Goal: Transaction & Acquisition: Obtain resource

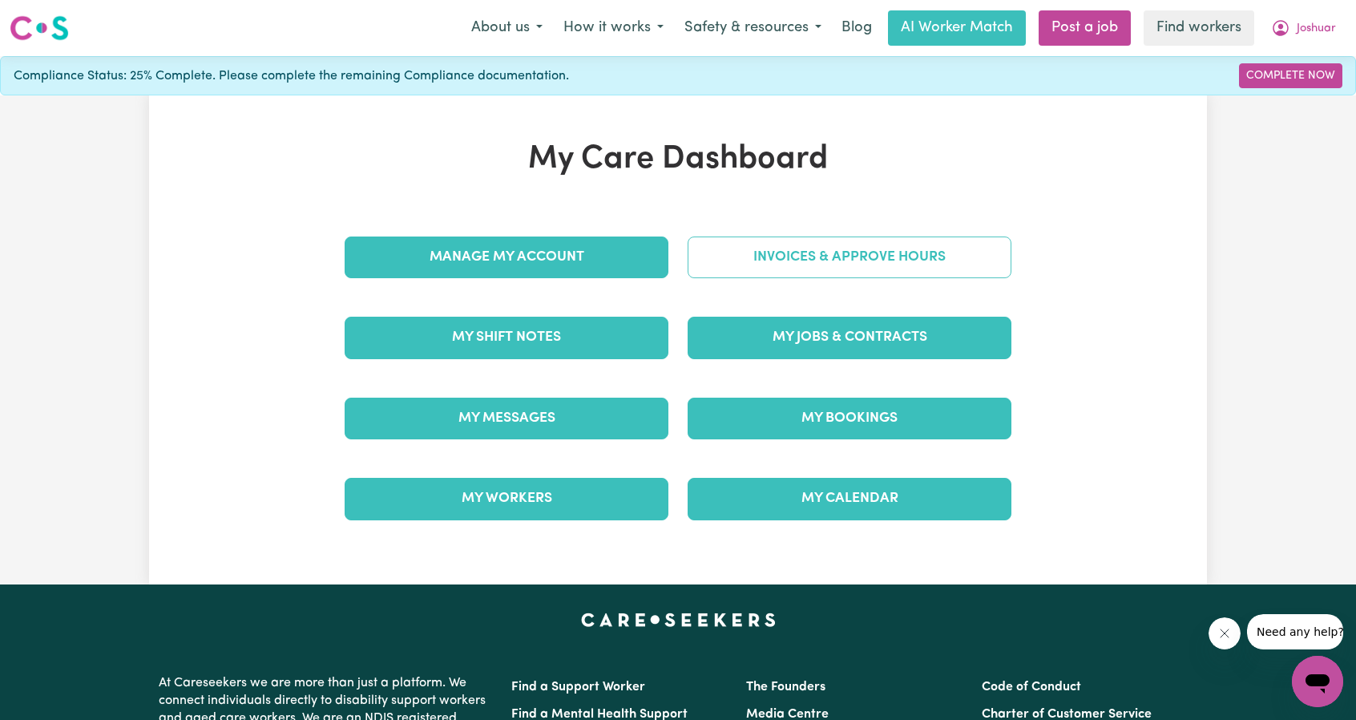
click at [793, 243] on link "Invoices & Approve Hours" at bounding box center [850, 257] width 324 height 42
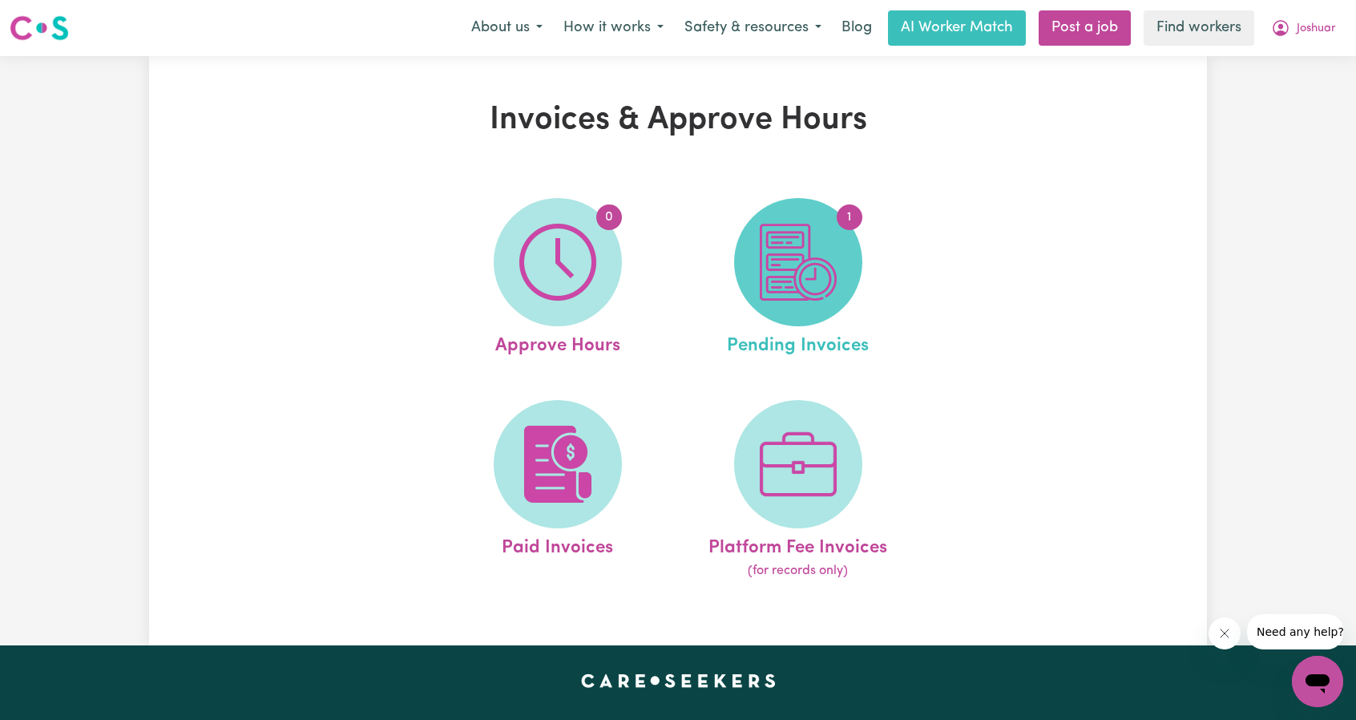
click at [807, 281] on img at bounding box center [798, 262] width 77 height 77
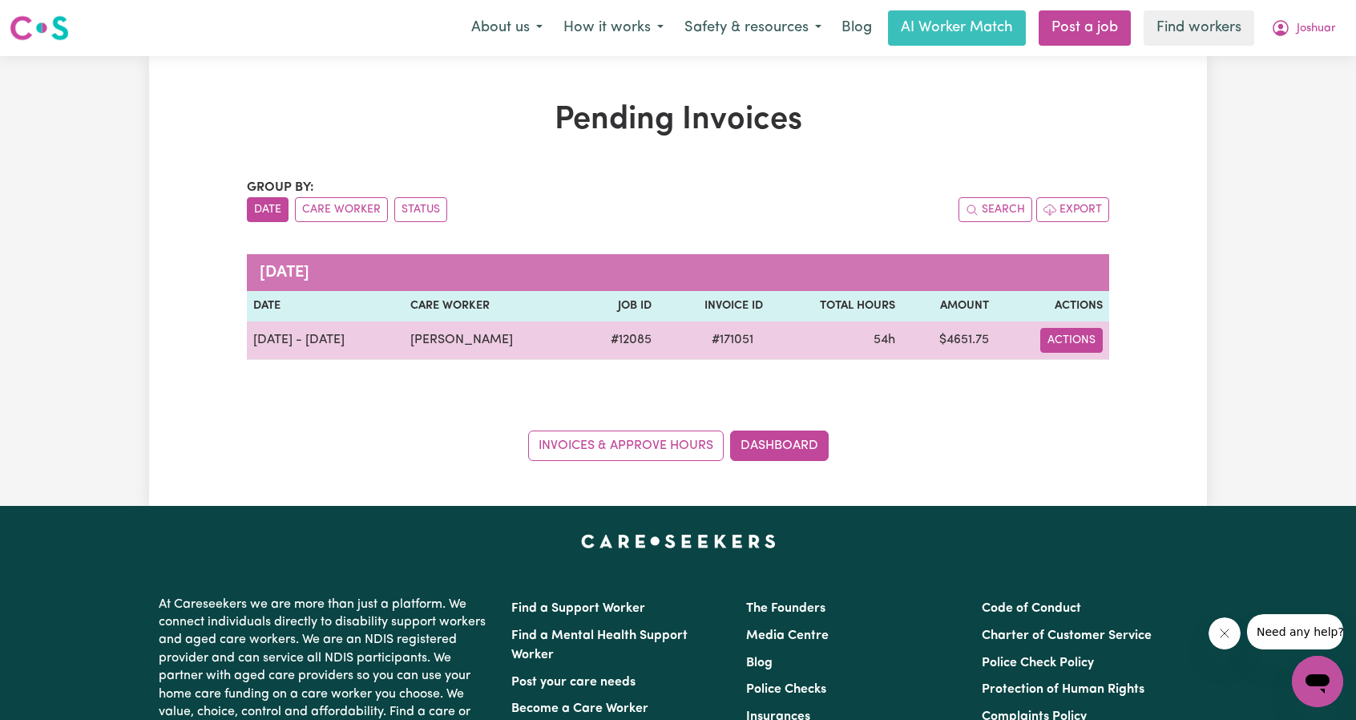
click at [1071, 345] on button "Actions" at bounding box center [1071, 340] width 63 height 25
click at [1069, 369] on link "Download Invoice" at bounding box center [1113, 377] width 147 height 32
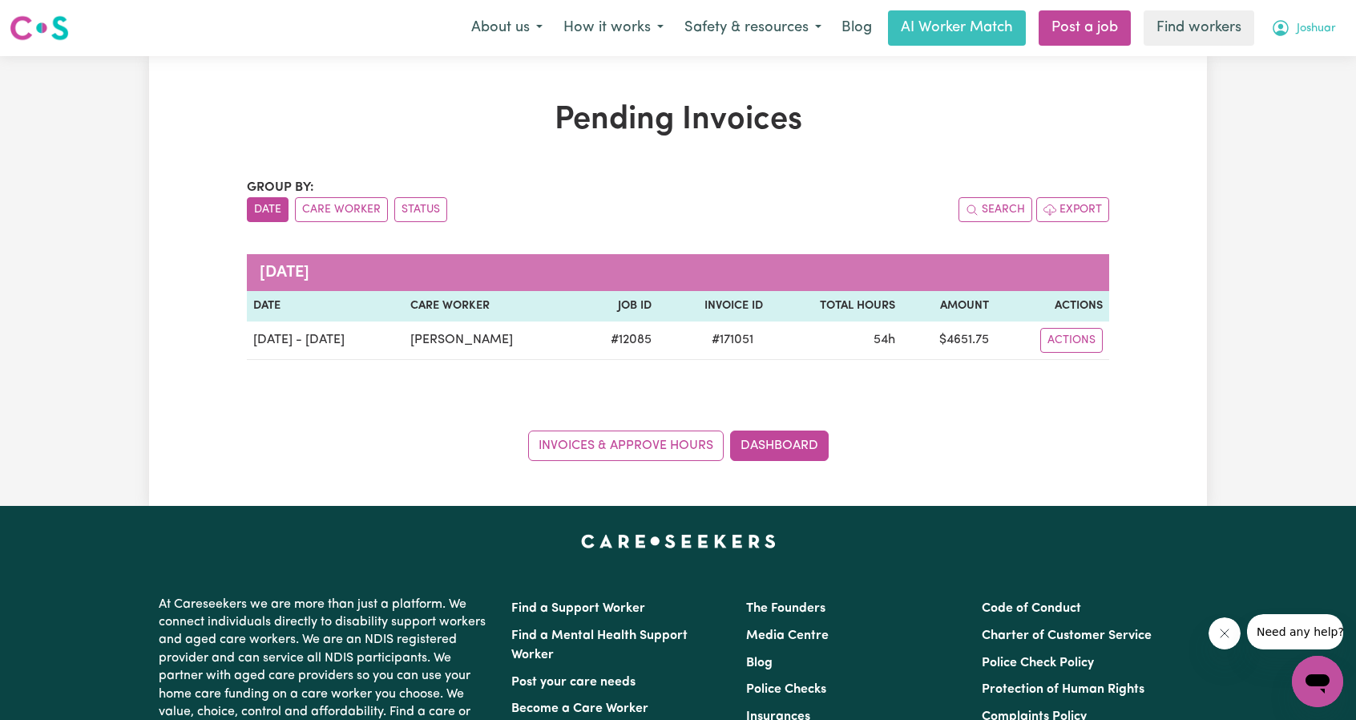
click at [1313, 31] on span "Joshuar" at bounding box center [1316, 29] width 39 height 18
click at [1269, 53] on link "My Dashboard" at bounding box center [1282, 62] width 127 height 30
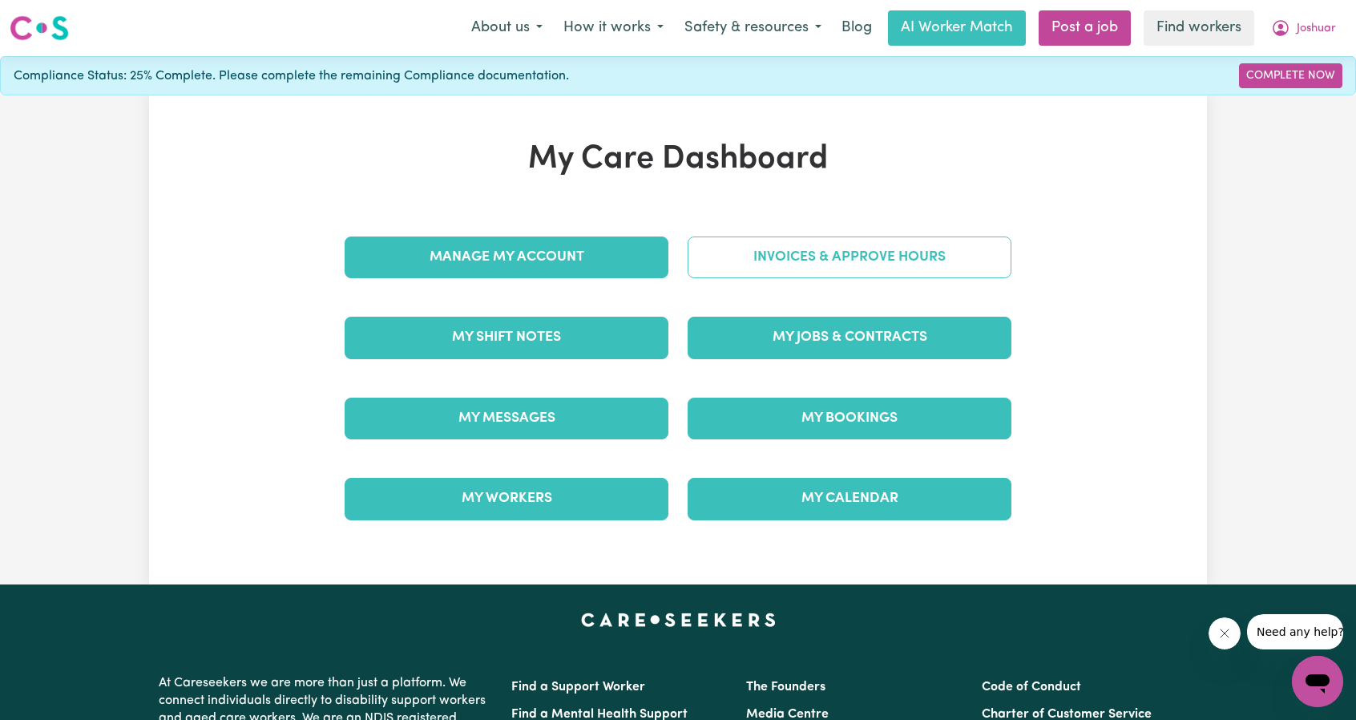
drag, startPoint x: 782, startPoint y: 285, endPoint x: 793, endPoint y: 260, distance: 26.5
click at [780, 283] on div "Invoices & Approve Hours" at bounding box center [849, 257] width 343 height 80
click at [793, 260] on link "Invoices & Approve Hours" at bounding box center [850, 257] width 324 height 42
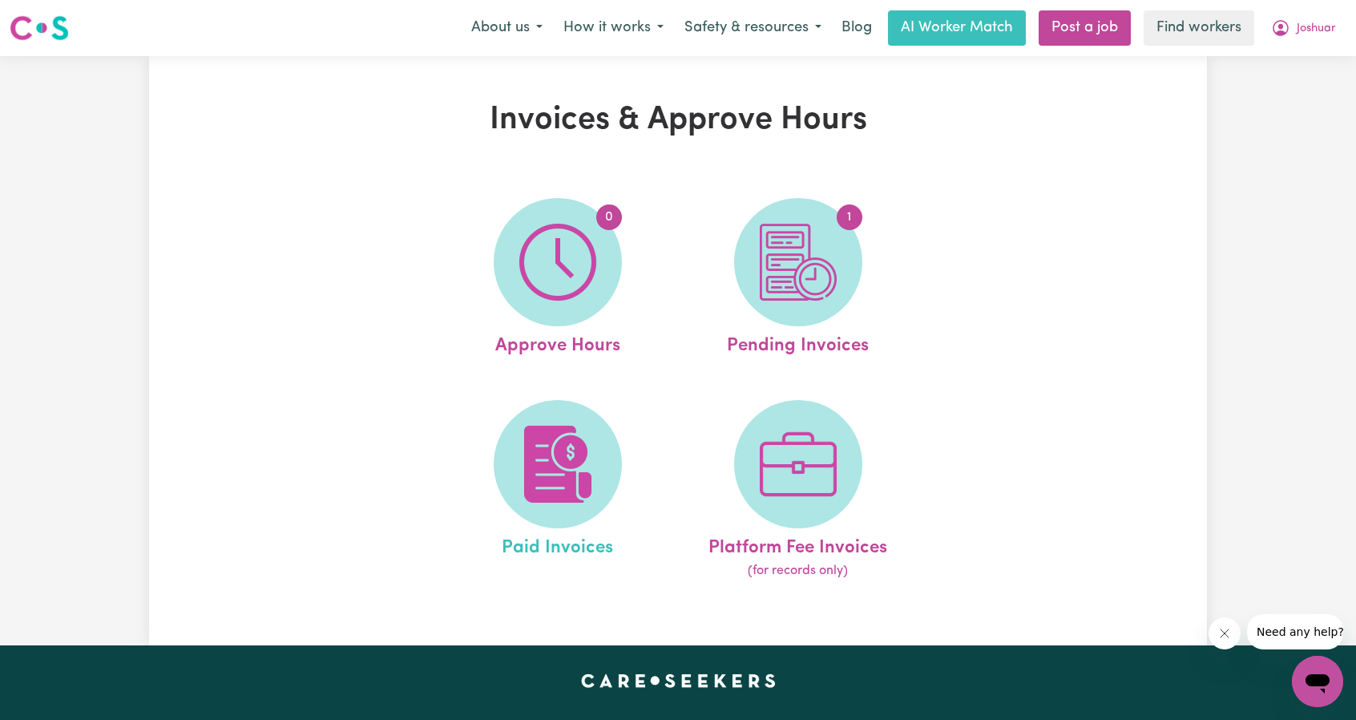
click at [592, 405] on link "Paid Invoices" at bounding box center [557, 490] width 231 height 181
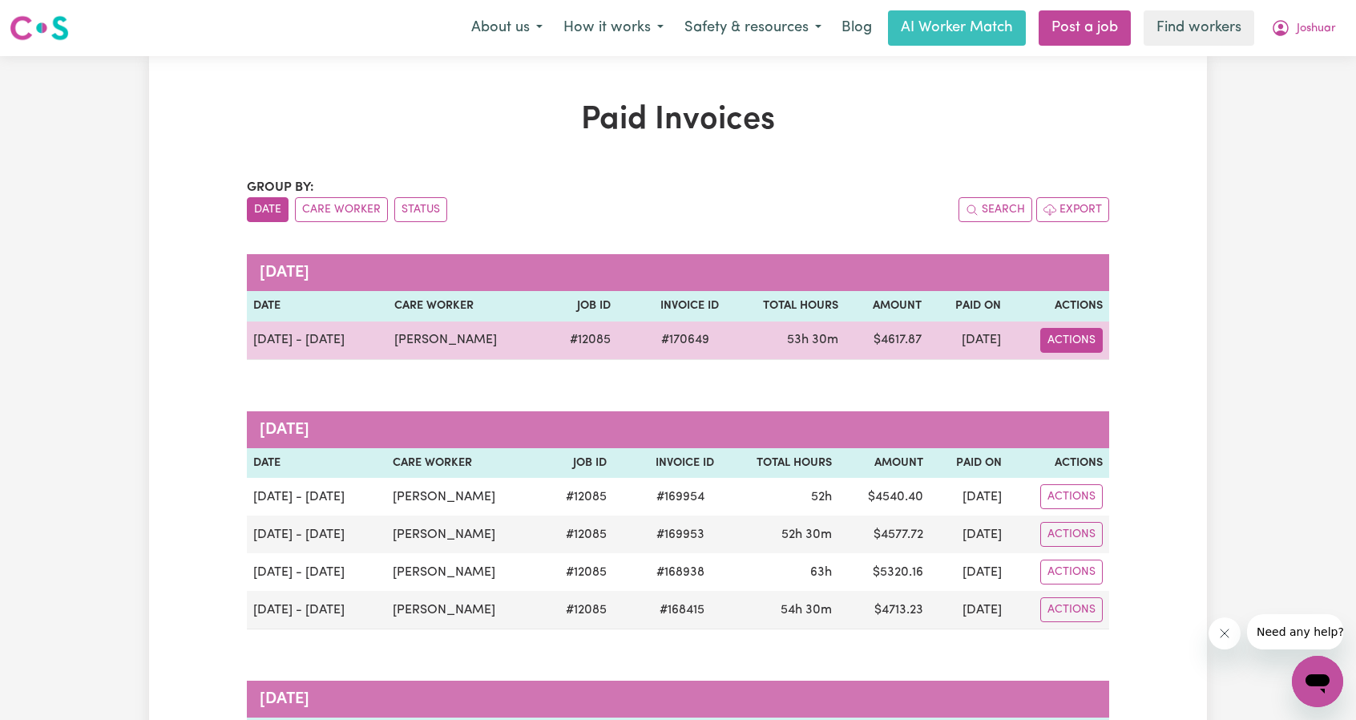
click at [1087, 337] on button "Actions" at bounding box center [1071, 340] width 63 height 25
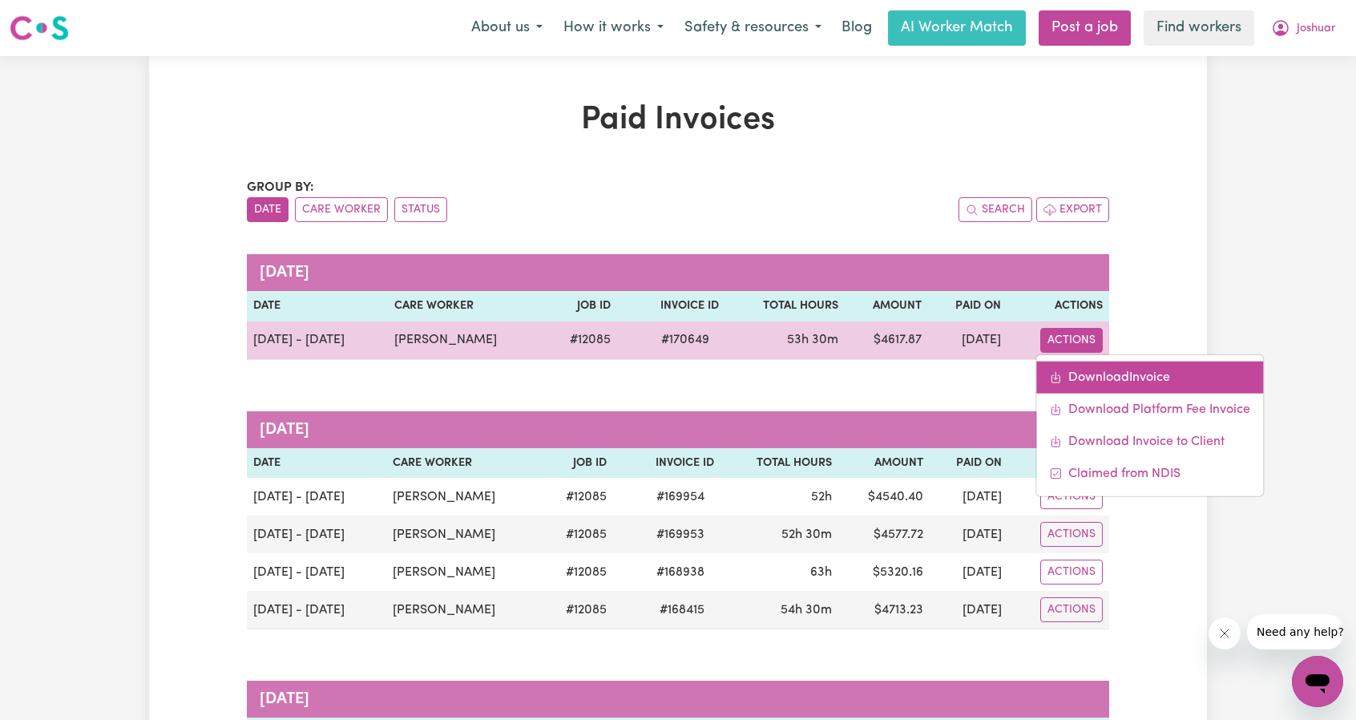
click at [1077, 371] on link "Download Invoice" at bounding box center [1149, 377] width 227 height 32
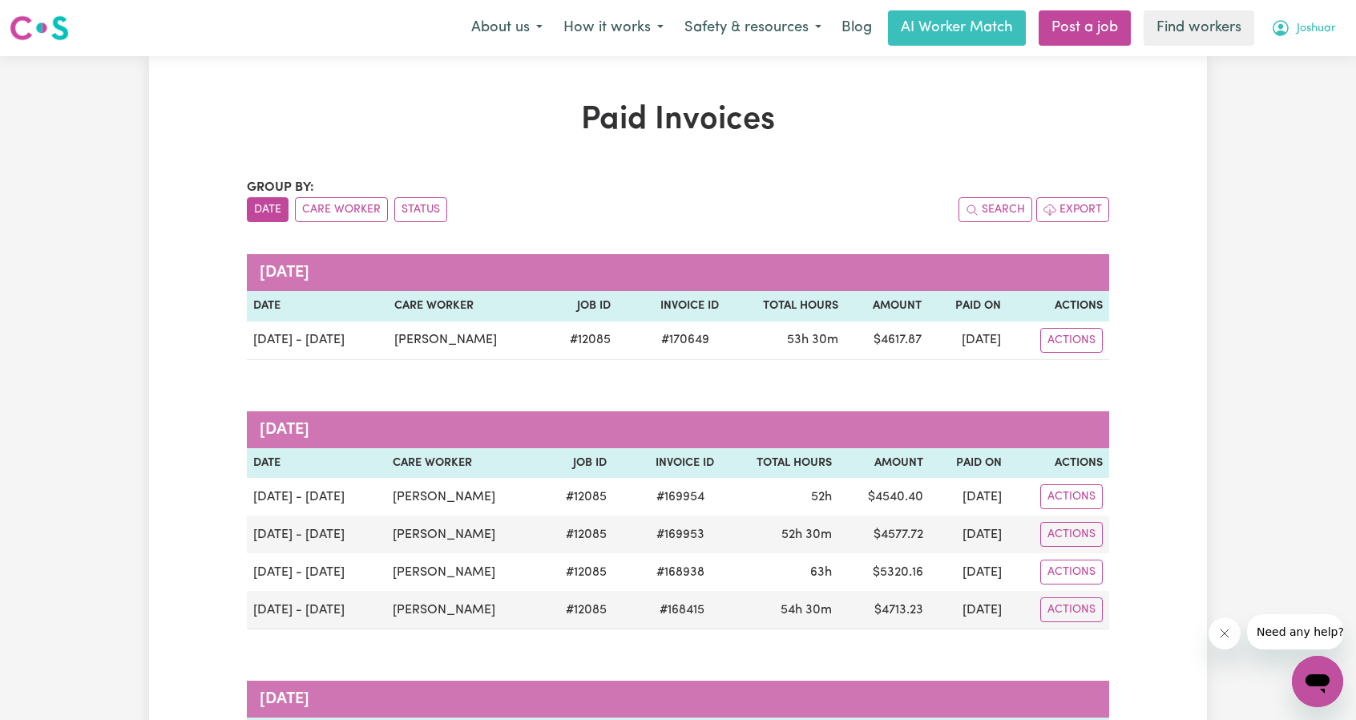
click at [1312, 22] on span "Joshuar" at bounding box center [1316, 29] width 39 height 18
click at [1262, 99] on link "Logout" at bounding box center [1282, 92] width 127 height 30
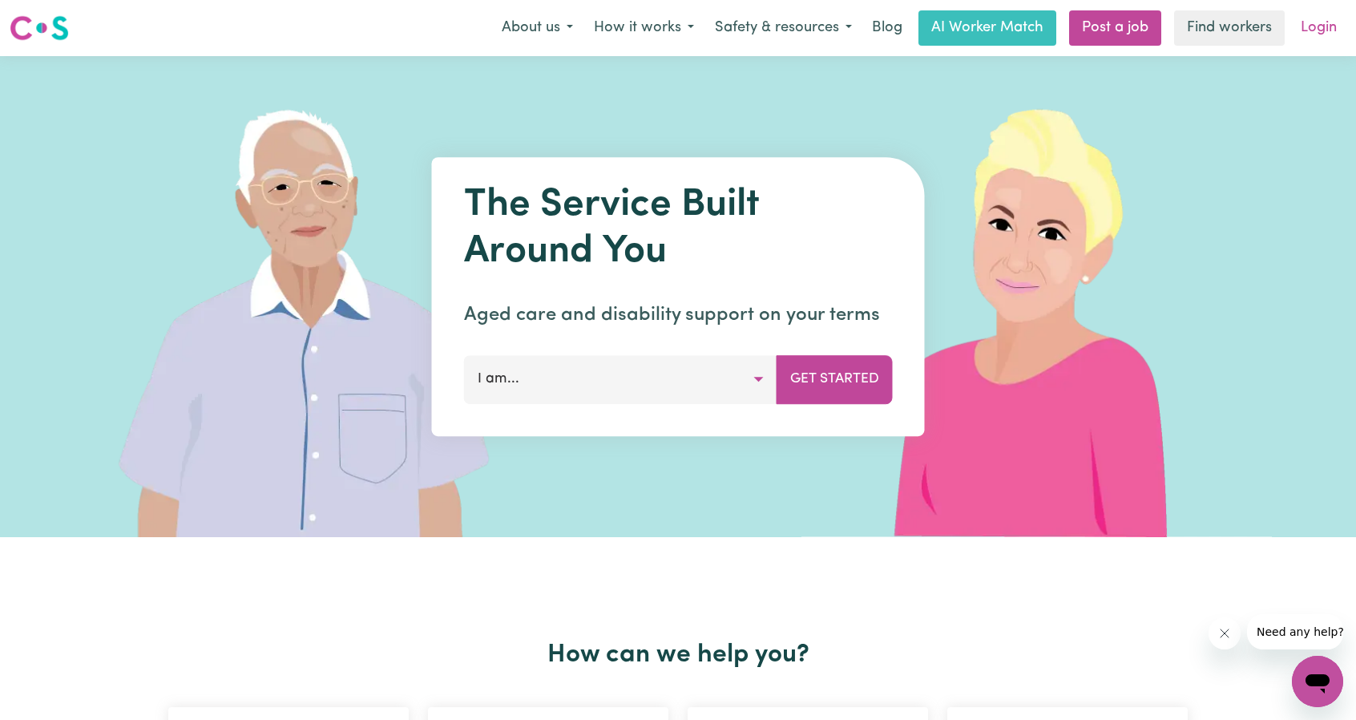
click at [1306, 34] on link "Login" at bounding box center [1318, 27] width 55 height 35
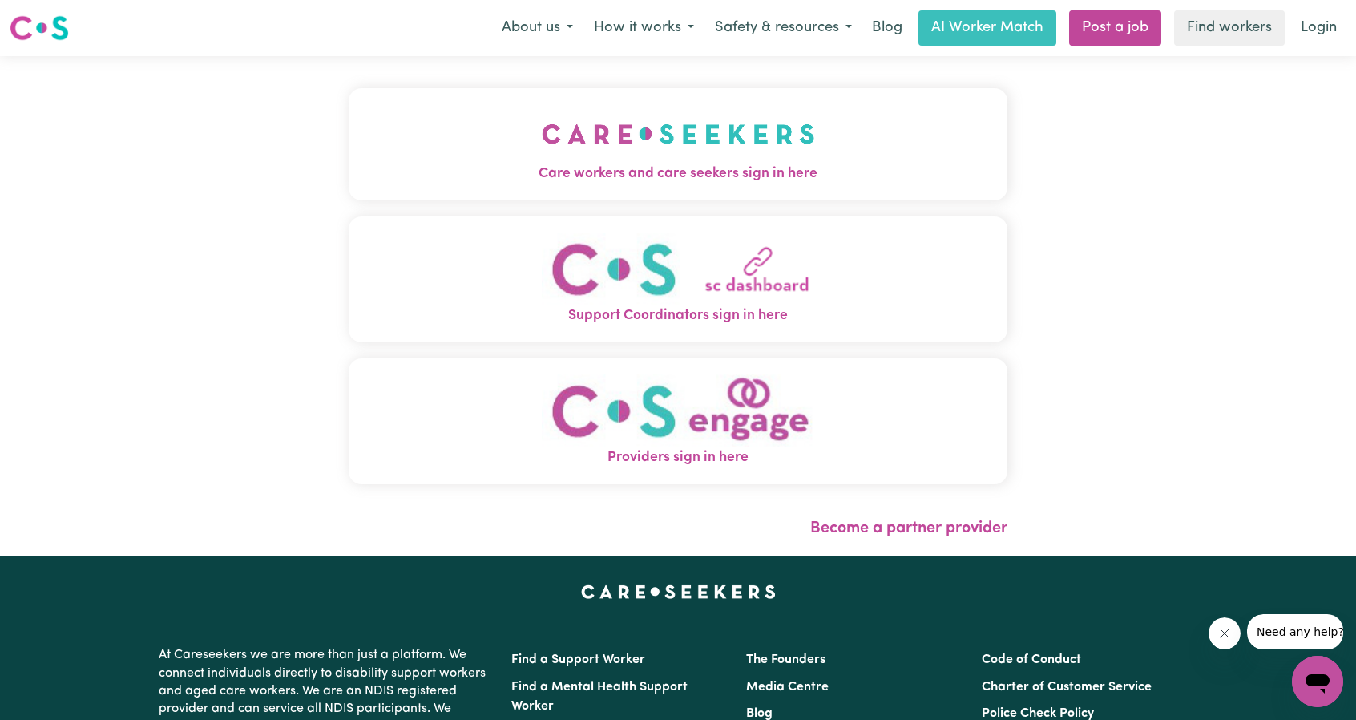
click at [438, 196] on button "Care workers and care seekers sign in here" at bounding box center [678, 144] width 659 height 112
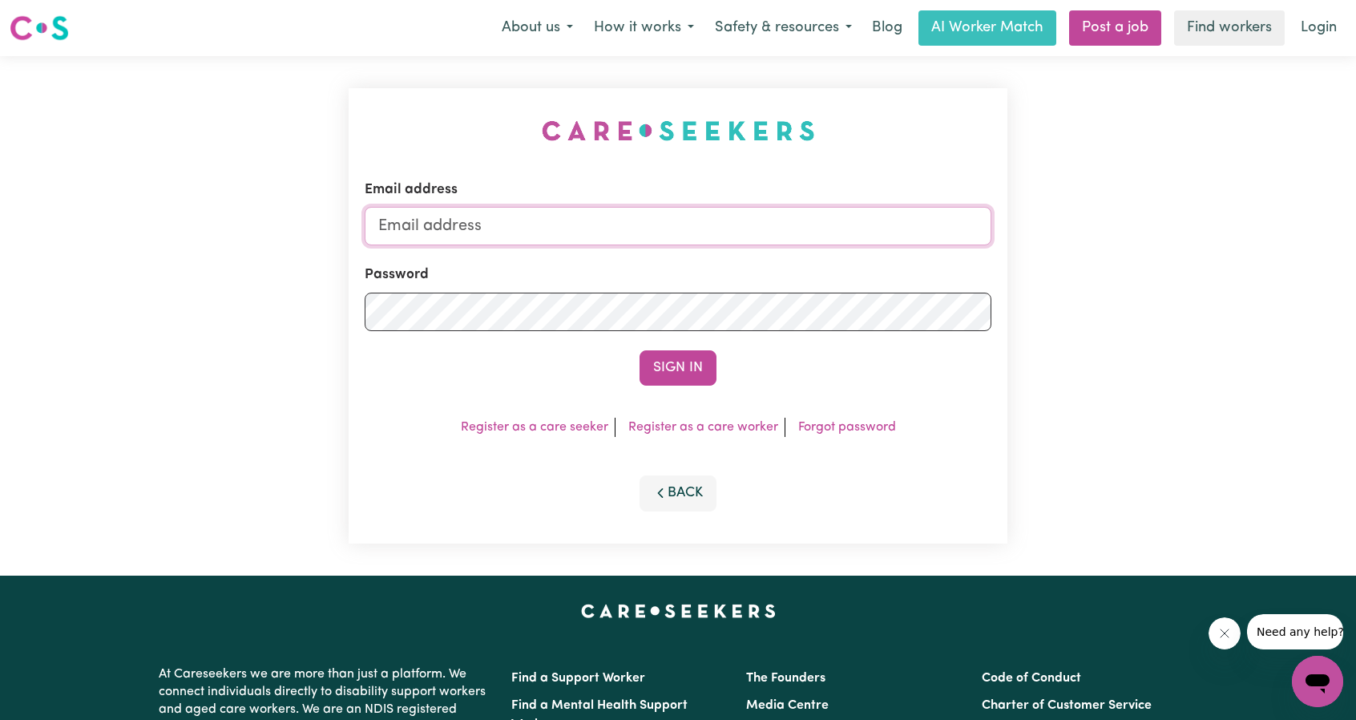
click at [600, 225] on input "Email address" at bounding box center [678, 226] width 627 height 38
drag, startPoint x: 460, startPoint y: 233, endPoint x: 907, endPoint y: 278, distance: 449.5
click at [894, 273] on form "Email address [EMAIL_ADDRESS][PERSON_NAME][DOMAIN_NAME] Password Sign In" at bounding box center [678, 283] width 627 height 206
type input "[EMAIL_ADDRESS][DOMAIN_NAME]"
click at [684, 363] on button "Sign In" at bounding box center [678, 367] width 77 height 35
